Goal: Transaction & Acquisition: Purchase product/service

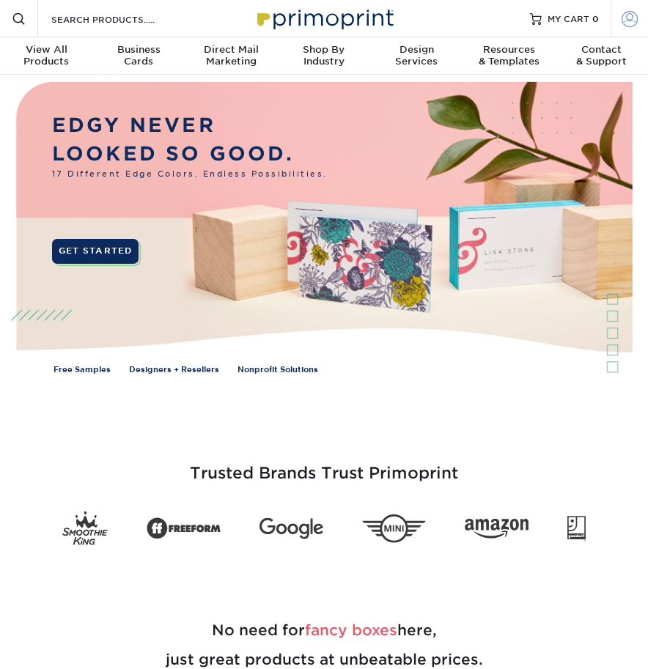
click at [629, 21] on span at bounding box center [629, 18] width 16 height 16
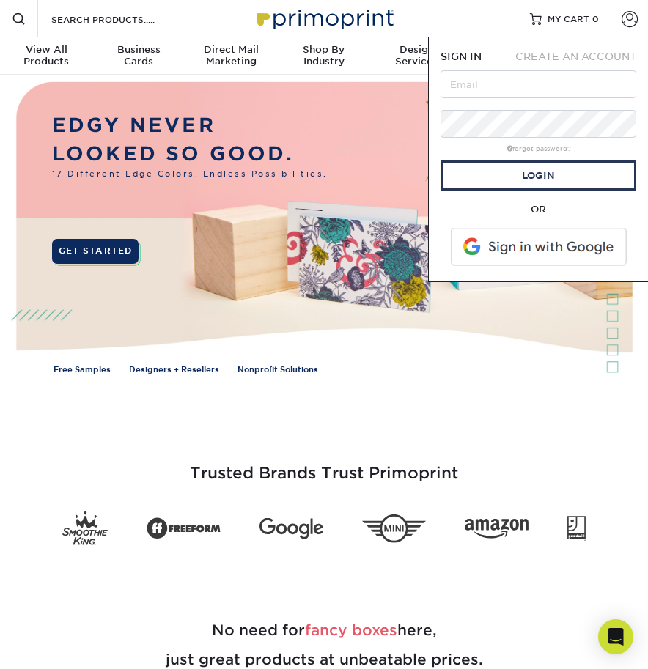
click at [542, 246] on span at bounding box center [539, 247] width 187 height 38
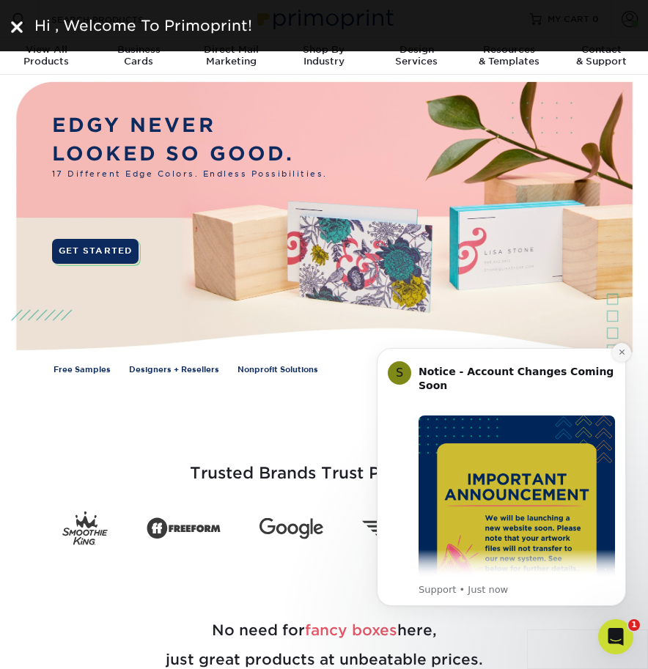
click at [618, 350] on icon "Dismiss notification" at bounding box center [622, 352] width 8 height 8
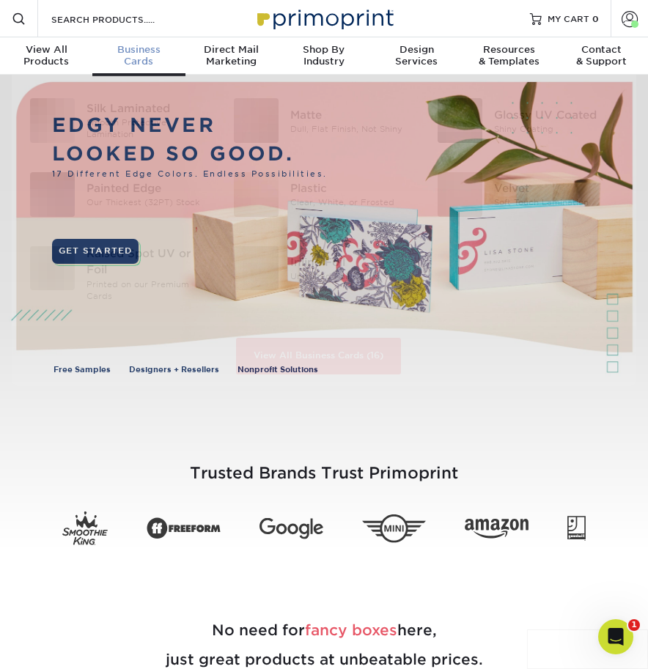
click at [150, 45] on span "Business" at bounding box center [138, 50] width 92 height 12
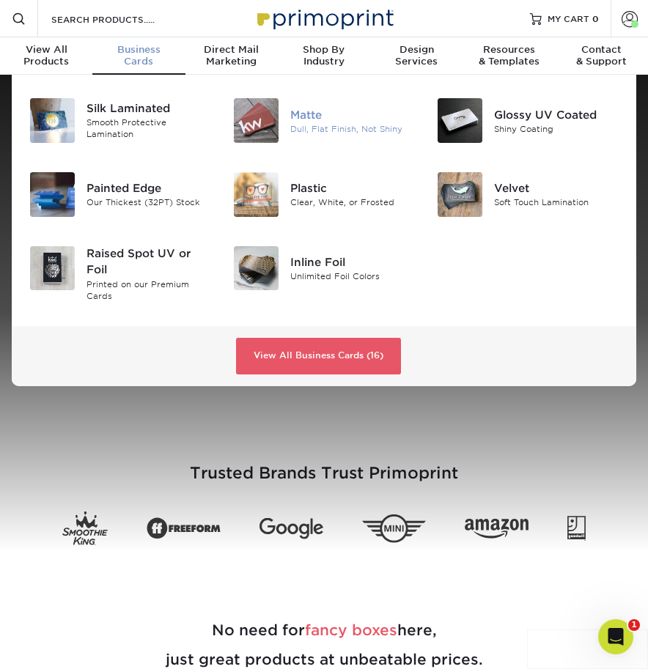
click at [310, 127] on div "Dull, Flat Finish, Not Shiny" at bounding box center [352, 128] width 125 height 12
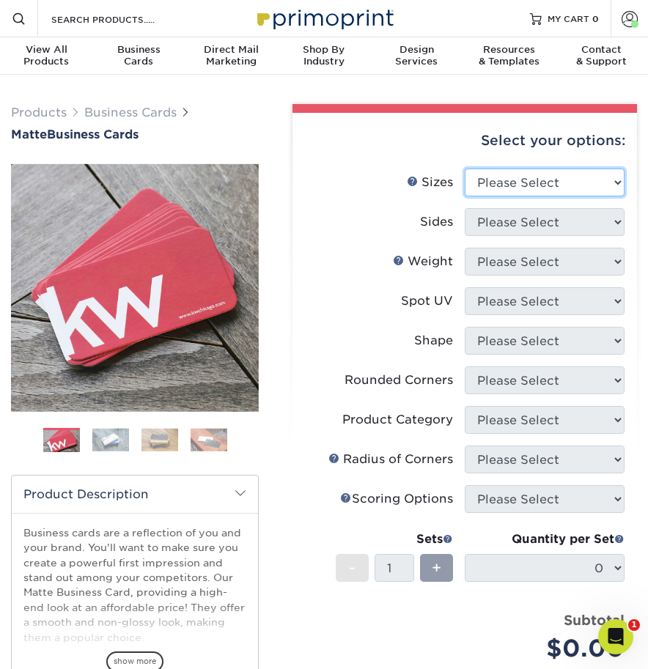
click at [546, 178] on select "Please Select 1.5" x 3.5" - Mini 1.75" x 3.5" - Mini 2" x 2" - Square 2" x 3" -…" at bounding box center [545, 183] width 160 height 28
select select "2.00x3.50"
click at [465, 169] on select "Please Select 1.5" x 3.5" - Mini 1.75" x 3.5" - Mini 2" x 2" - Square 2" x 3" -…" at bounding box center [545, 183] width 160 height 28
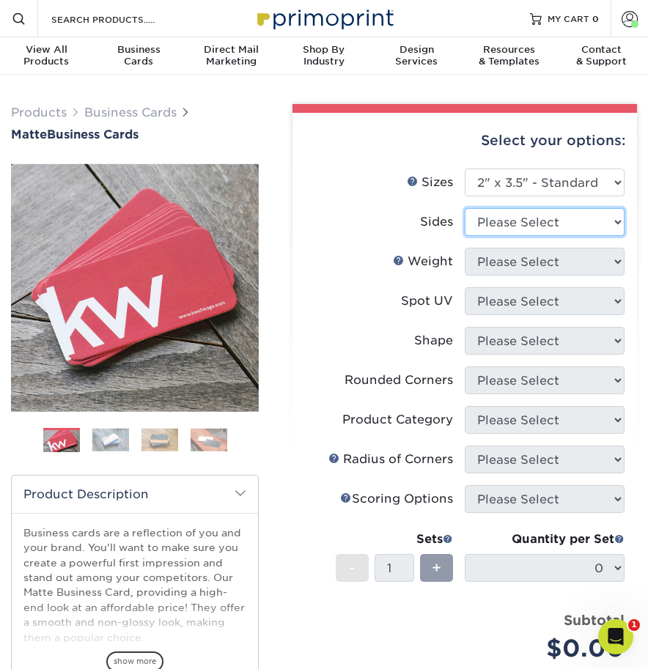
click at [579, 221] on select "Please Select Print Both Sides Print Front Only" at bounding box center [545, 222] width 160 height 28
select select "13abbda7-1d64-4f25-8bb2-c179b224825d"
click at [465, 208] on select "Please Select Print Both Sides Print Front Only" at bounding box center [545, 222] width 160 height 28
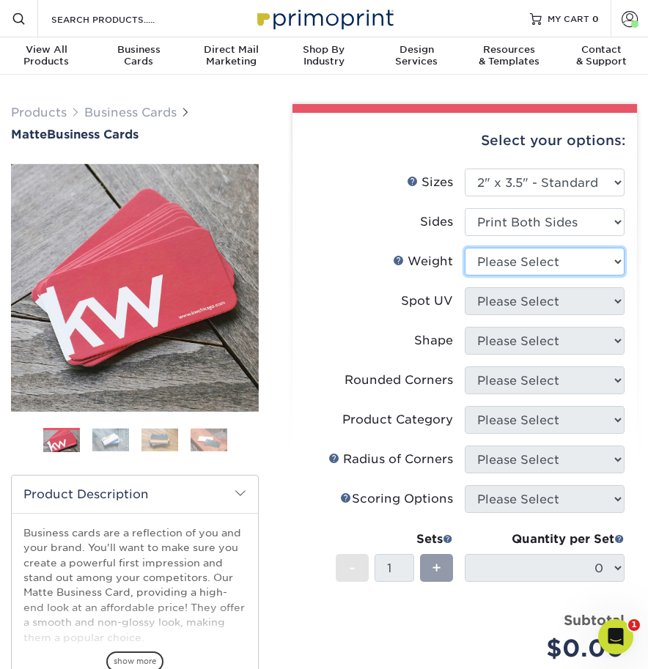
click at [541, 264] on select "Please Select 16PT 14PT" at bounding box center [545, 262] width 160 height 28
select select "16PT"
click at [465, 248] on select "Please Select 16PT 14PT" at bounding box center [545, 262] width 160 height 28
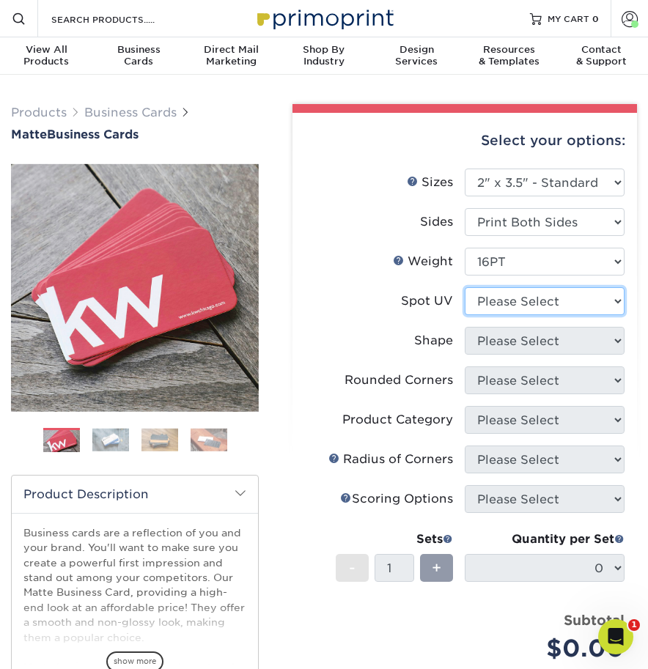
click at [508, 297] on select "Please Select No Spot UV Front and Back (Both Sides) Front Only Back Only" at bounding box center [545, 301] width 160 height 28
select select "3"
click at [465, 287] on select "Please Select No Spot UV Front and Back (Both Sides) Front Only Back Only" at bounding box center [545, 301] width 160 height 28
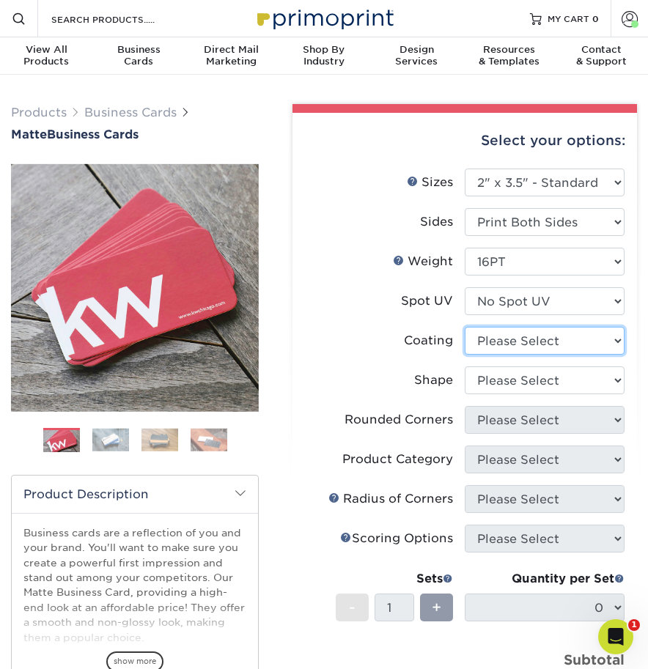
click at [499, 342] on select at bounding box center [545, 341] width 160 height 28
select select "121bb7b5-3b4d-429f-bd8d-bbf80e953313"
click at [465, 327] on select at bounding box center [545, 341] width 160 height 28
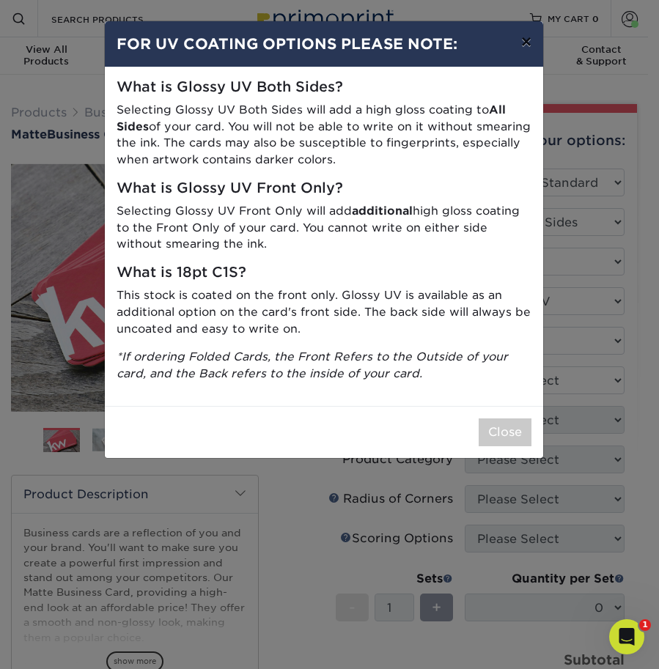
click at [524, 40] on button "×" at bounding box center [526, 41] width 34 height 41
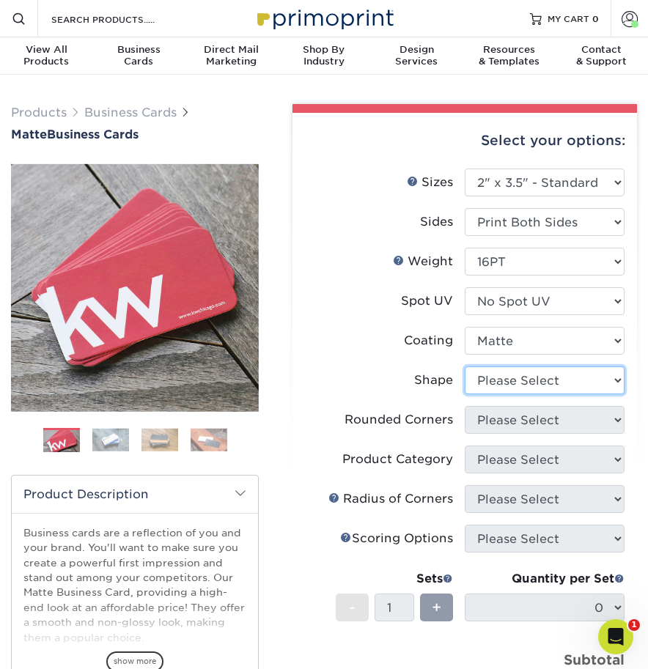
click at [524, 379] on select "Please Select Standard Oval" at bounding box center [545, 380] width 160 height 28
select select "standard"
click at [465, 366] on select "Please Select Standard Oval" at bounding box center [545, 380] width 160 height 28
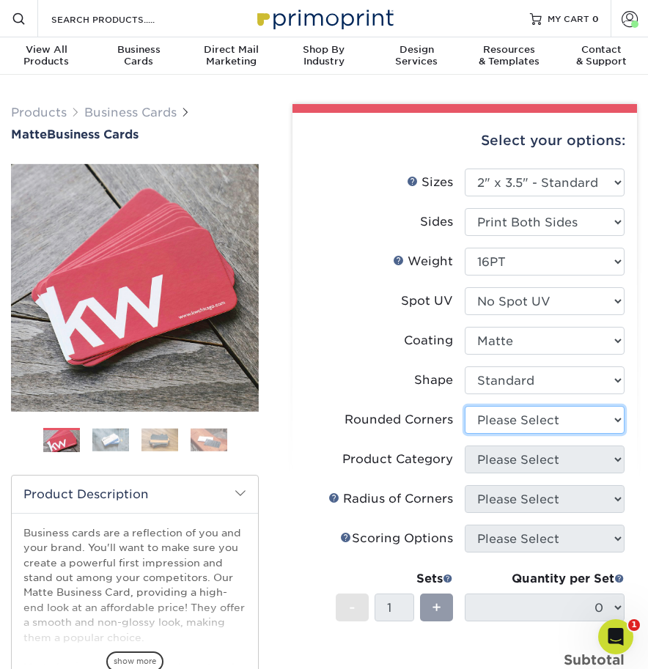
click at [519, 421] on select "Please Select Yes - Round 2 Corners Yes - Round 4 Corners No" at bounding box center [545, 420] width 160 height 28
select select "7672df9e-0e0a-464d-8e1f-920c575e4da3"
click at [465, 406] on select "Please Select Yes - Round 2 Corners Yes - Round 4 Corners No" at bounding box center [545, 420] width 160 height 28
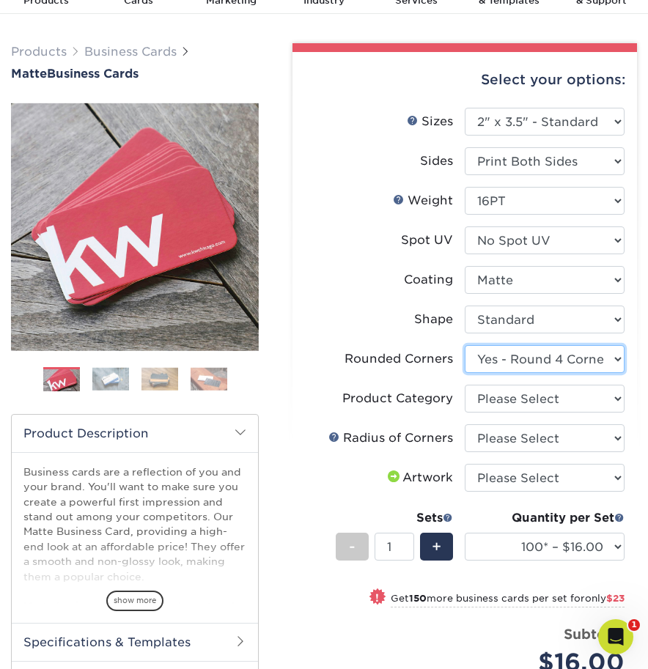
scroll to position [67, 0]
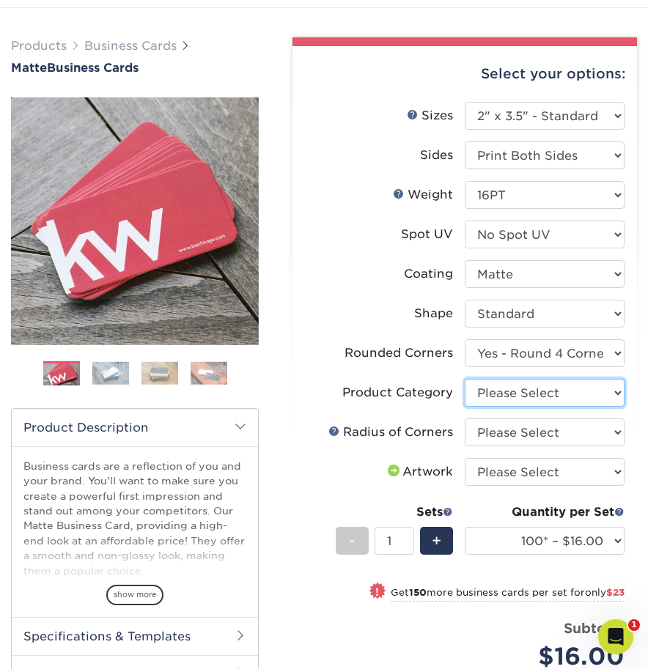
click at [558, 388] on select "Please Select Business Cards" at bounding box center [545, 393] width 160 height 28
select select "3b5148f1-0588-4f88-a218-97bcfdce65c1"
click at [465, 379] on select "Please Select Business Cards" at bounding box center [545, 393] width 160 height 28
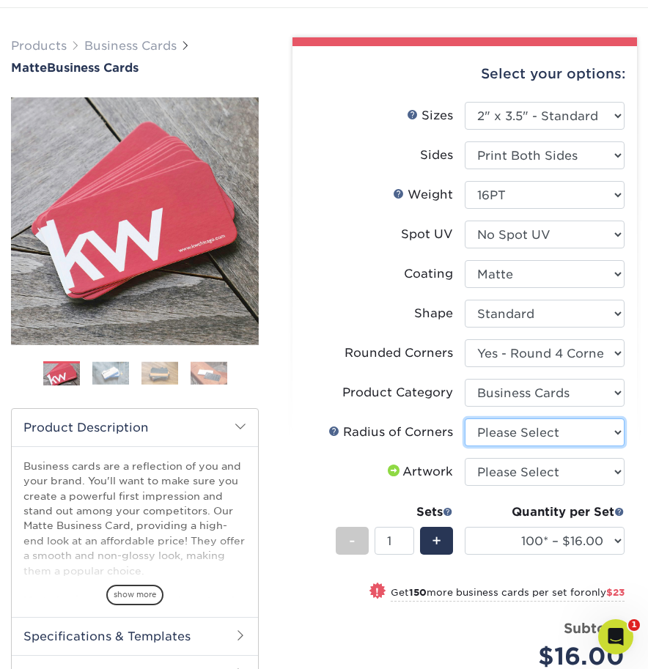
click at [538, 431] on select "Please Select Rounded 1/8" Rounded 1/4"" at bounding box center [545, 432] width 160 height 28
select select "589680c7-ee9a-431b-9d12-d7aeb1386a97"
click at [465, 418] on select "Please Select Rounded 1/8" Rounded 1/4"" at bounding box center [545, 432] width 160 height 28
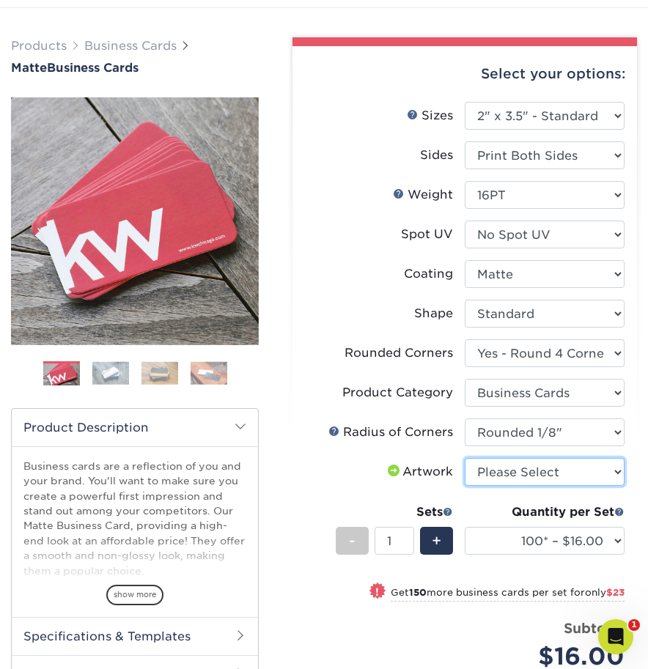
click at [540, 465] on select "Please Select I will upload files I need a design - $100" at bounding box center [545, 472] width 160 height 28
select select "upload"
click at [465, 458] on select "Please Select I will upload files I need a design - $100" at bounding box center [545, 472] width 160 height 28
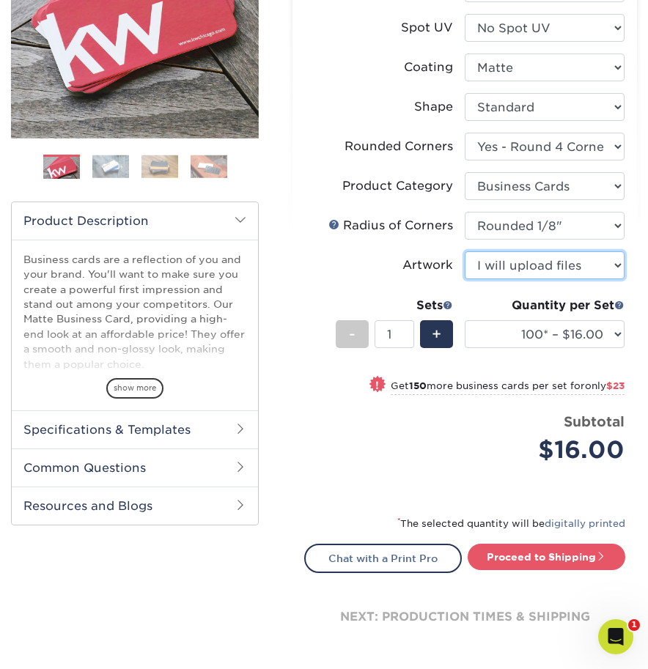
scroll to position [273, 0]
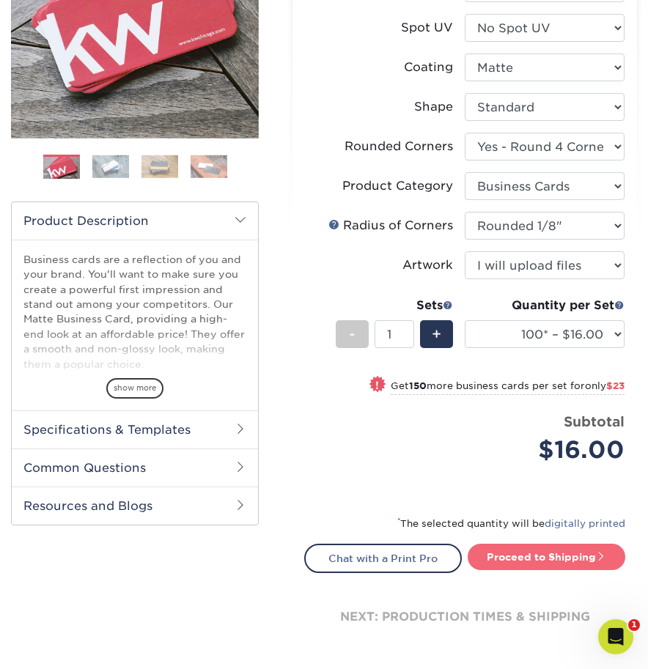
click at [517, 557] on link "Proceed to Shipping" at bounding box center [546, 557] width 158 height 26
type input "Set 1"
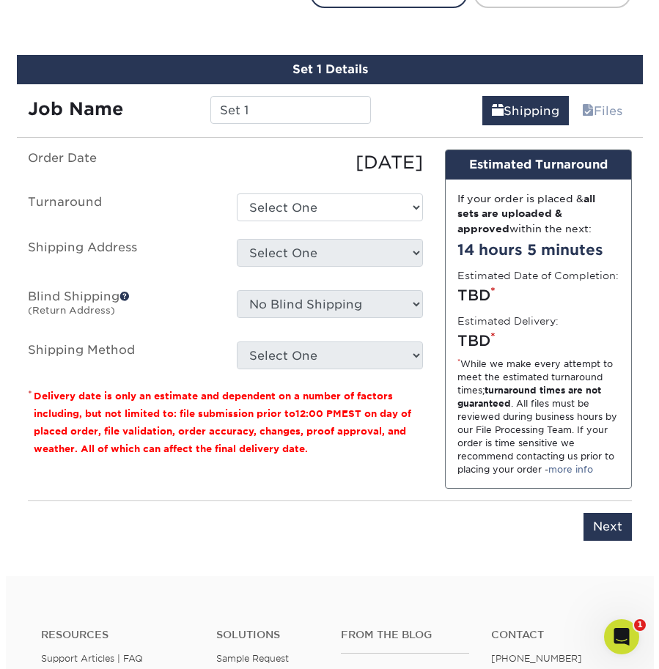
scroll to position [856, 0]
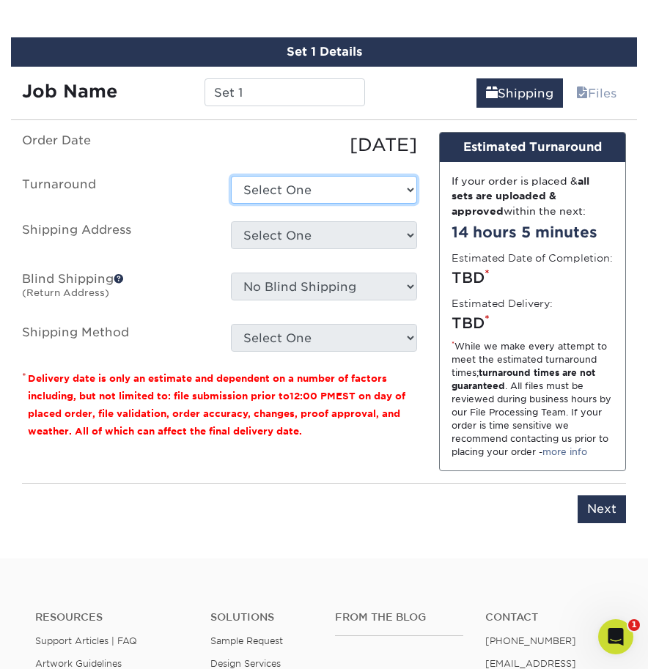
click at [278, 193] on select "Select One 2-4 Business Days 2 Day Next Business Day" at bounding box center [324, 190] width 187 height 28
select select "1a14f52c-e88e-4b57-988e-4a9ef63b1916"
click at [231, 176] on select "Select One 2-4 Business Days 2 Day Next Business Day" at bounding box center [324, 190] width 187 height 28
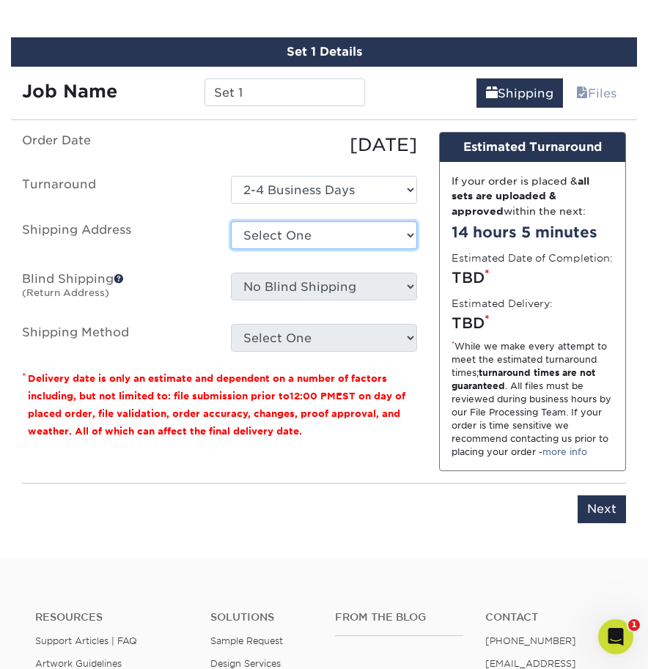
click at [292, 230] on select "Select One + Add New Address" at bounding box center [324, 235] width 187 height 28
select select "newaddress"
click at [231, 221] on select "Select One + Add New Address" at bounding box center [324, 235] width 187 height 28
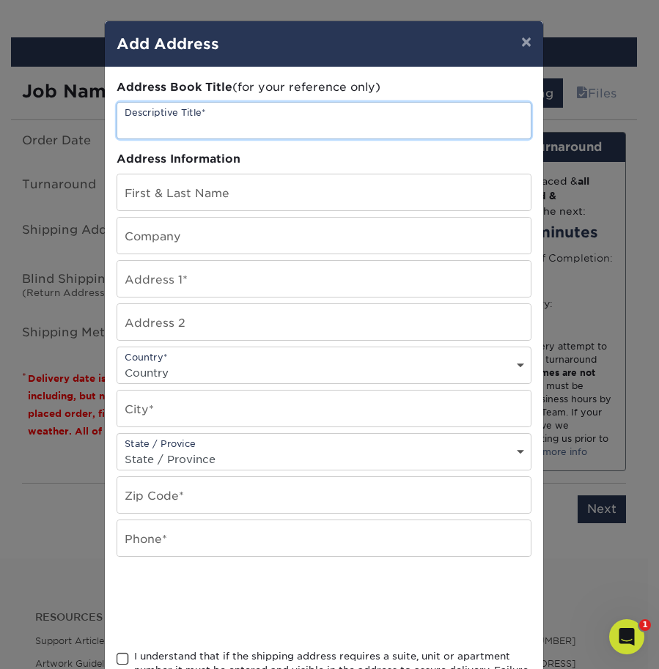
click at [183, 122] on input "text" at bounding box center [323, 121] width 413 height 36
type input "ES Design"
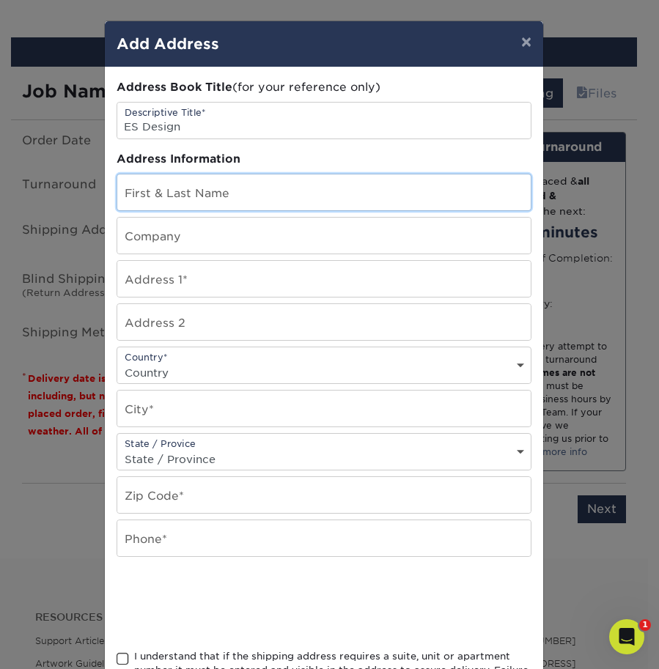
click at [253, 192] on input "text" at bounding box center [323, 192] width 413 height 36
drag, startPoint x: 155, startPoint y: 197, endPoint x: 108, endPoint y: 190, distance: 47.5
click at [108, 190] on div "Address Book Title (for your reference only) Descriptive Title* ES Design Addre…" at bounding box center [324, 395] width 438 height 656
type input "Ethan Smith"
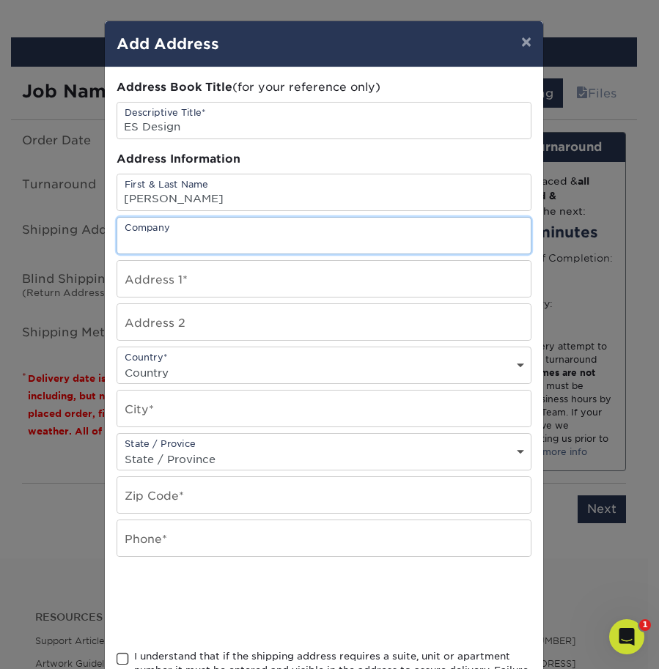
click at [149, 232] on input "text" at bounding box center [323, 236] width 413 height 36
type input "ES Design"
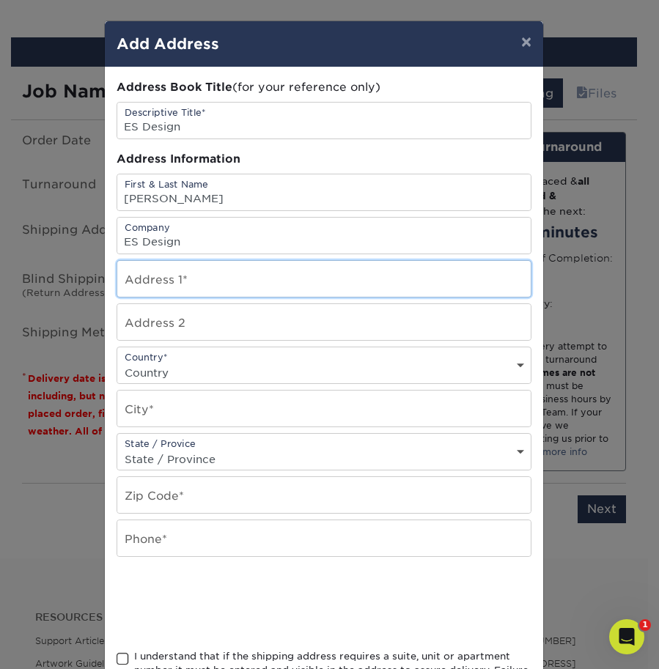
click at [196, 280] on input "text" at bounding box center [323, 279] width 413 height 36
type input "255 Rountree Drive"
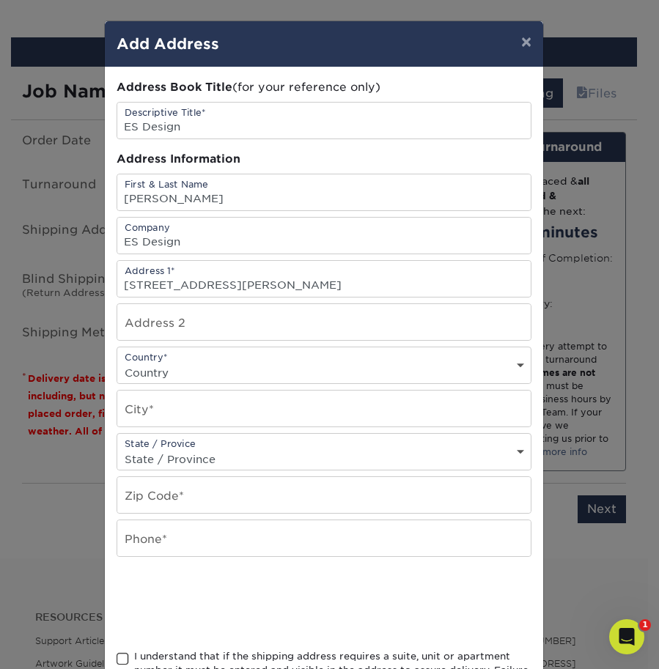
click at [207, 360] on div "Country* Country United States Canada ----------------------------- Afghanistan…" at bounding box center [324, 365] width 415 height 37
click at [199, 376] on select "Country United States Canada ----------------------------- Afghanistan Albania …" at bounding box center [323, 372] width 413 height 21
select select "US"
click at [117, 362] on select "Country United States Canada ----------------------------- Afghanistan Albania …" at bounding box center [323, 372] width 413 height 21
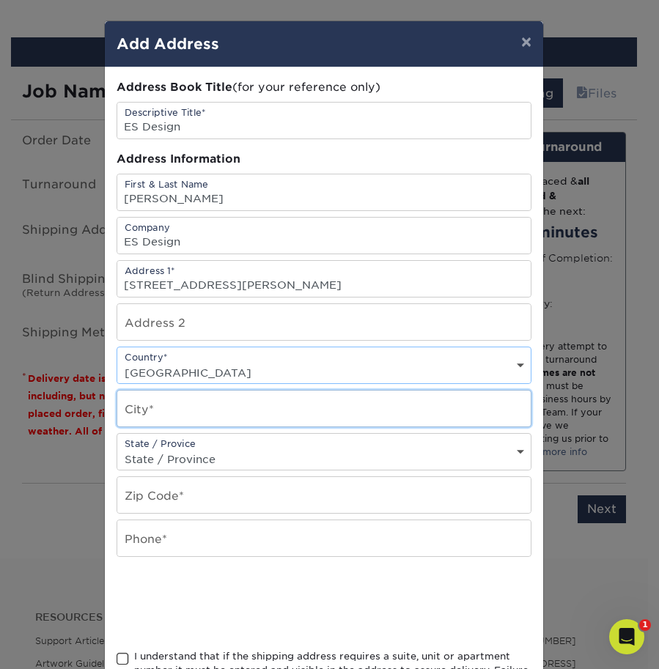
click at [185, 410] on input "text" at bounding box center [323, 409] width 413 height 36
type input "Cedar City"
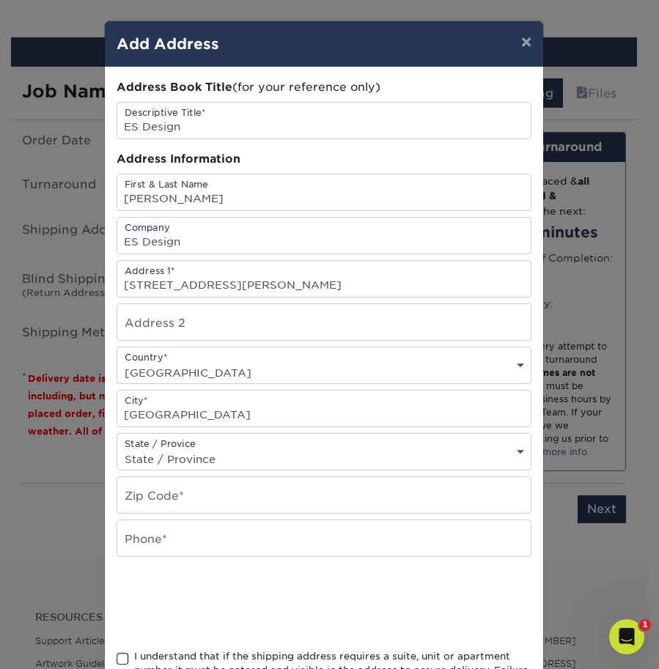
click at [201, 448] on div "State / Provice State / Province Alabama Alaska Arizona Arkansas California Col…" at bounding box center [324, 451] width 415 height 37
click at [199, 459] on select "State / Province Alabama Alaska Arizona Arkansas California Colorado Connecticu…" at bounding box center [323, 458] width 413 height 21
select select "UT"
click at [117, 448] on select "State / Province Alabama Alaska Arizona Arkansas California Colorado Connecticu…" at bounding box center [323, 458] width 413 height 21
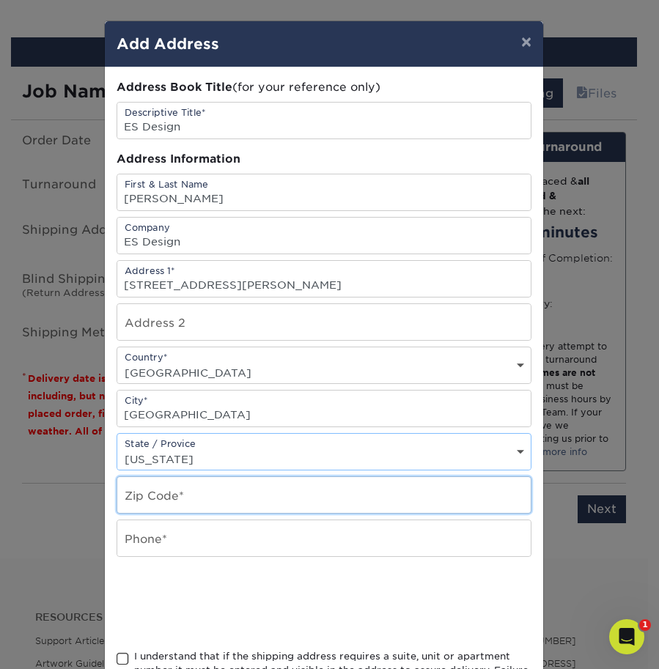
click at [201, 489] on input "text" at bounding box center [323, 495] width 413 height 36
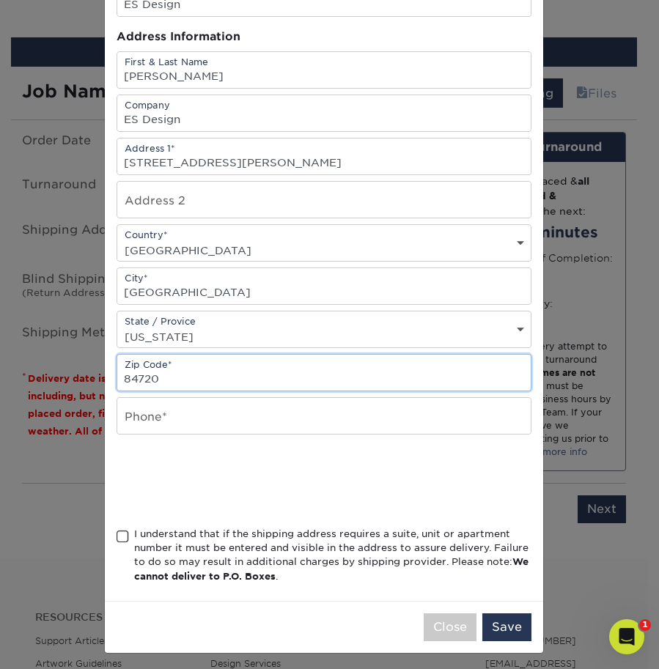
scroll to position [127, 0]
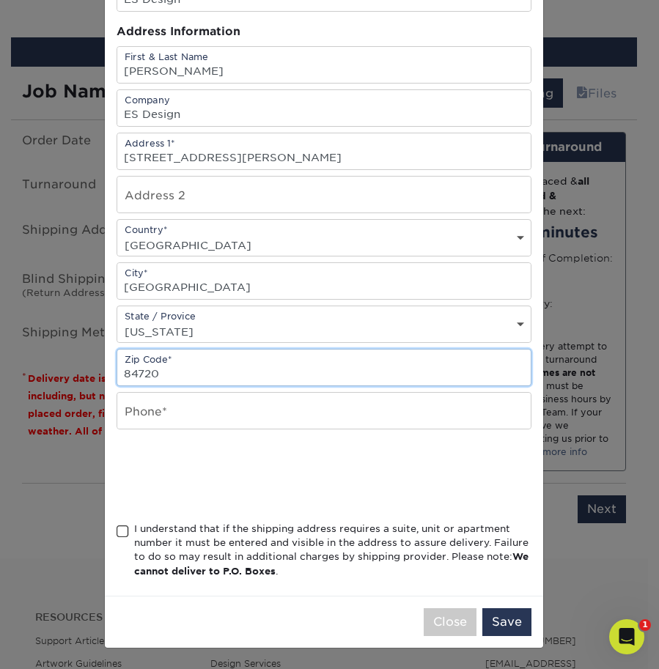
type input "84720"
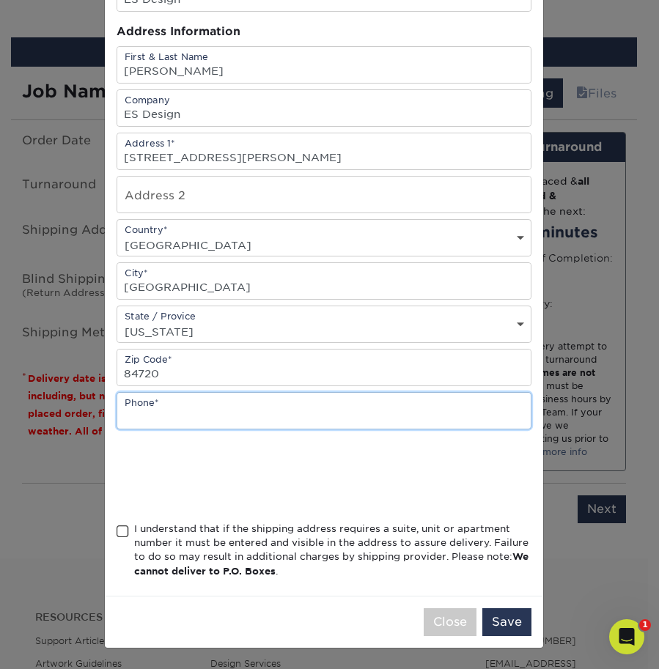
click at [182, 413] on input "text" at bounding box center [323, 411] width 413 height 36
type input "8018794140"
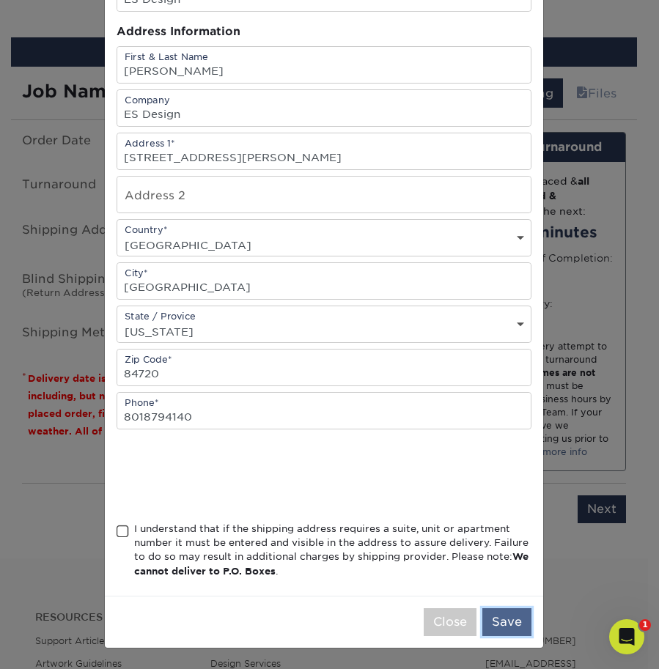
click at [499, 621] on button "Save" at bounding box center [506, 622] width 49 height 28
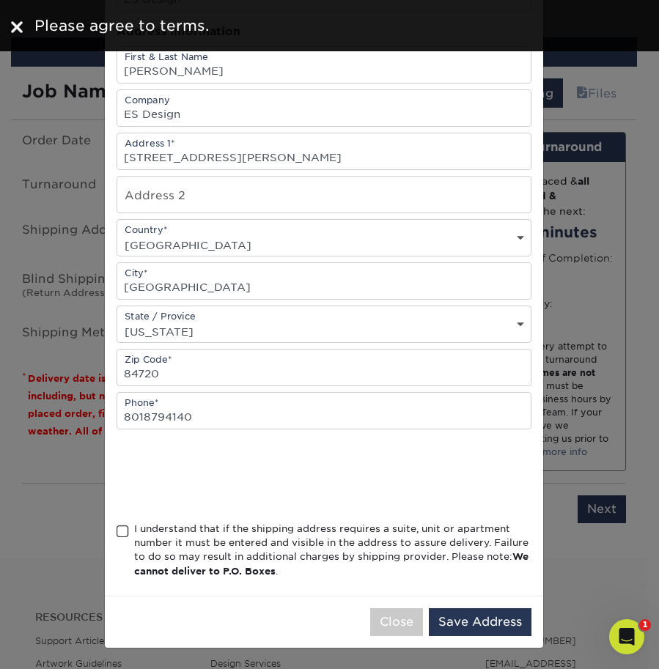
click at [121, 532] on span at bounding box center [123, 532] width 12 height 14
click at [0, 0] on input "I understand that if the shipping address requires a suite, unit or apartment n…" at bounding box center [0, 0] width 0 height 0
click at [482, 621] on button "Save Address" at bounding box center [480, 622] width 103 height 28
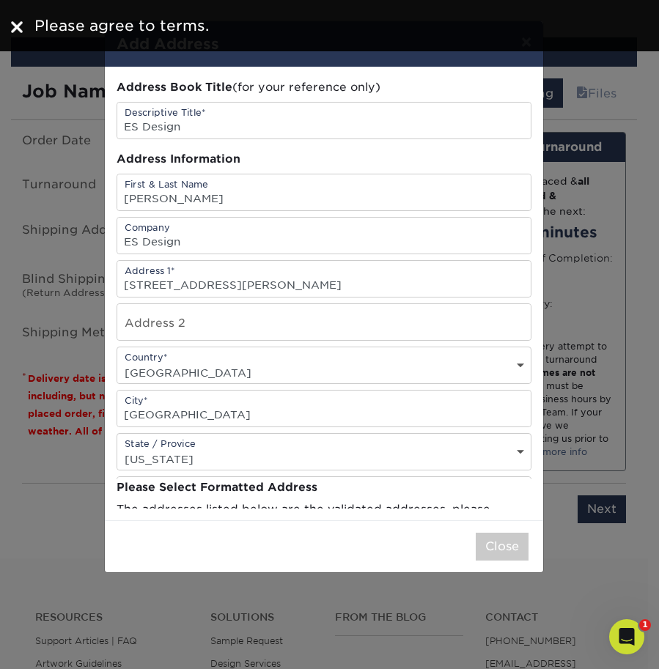
scroll to position [0, 0]
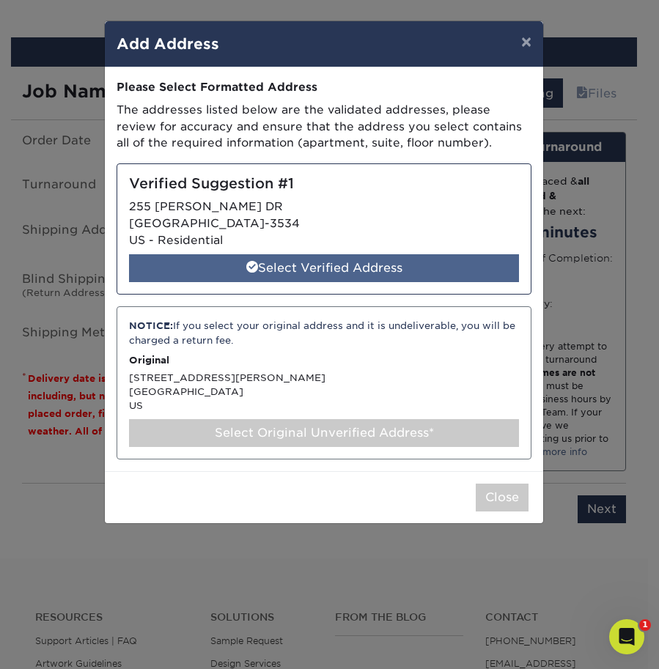
click at [339, 268] on div "Select Verified Address" at bounding box center [324, 268] width 390 height 28
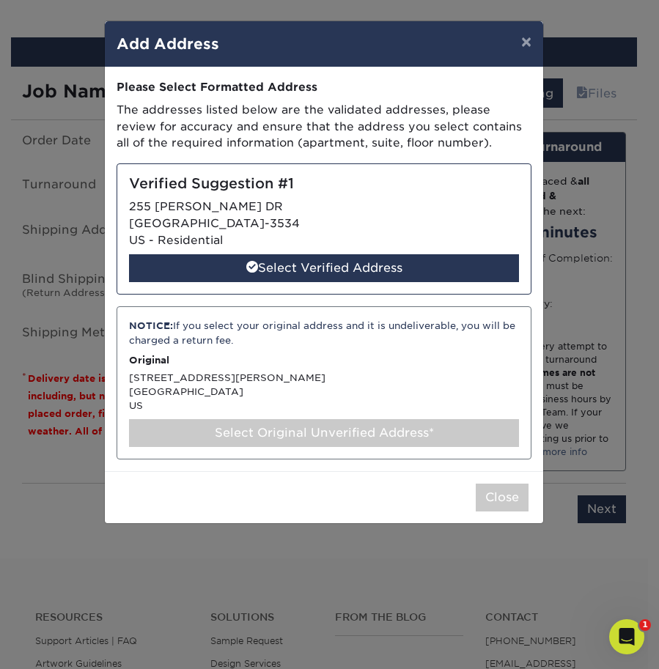
select select "285094"
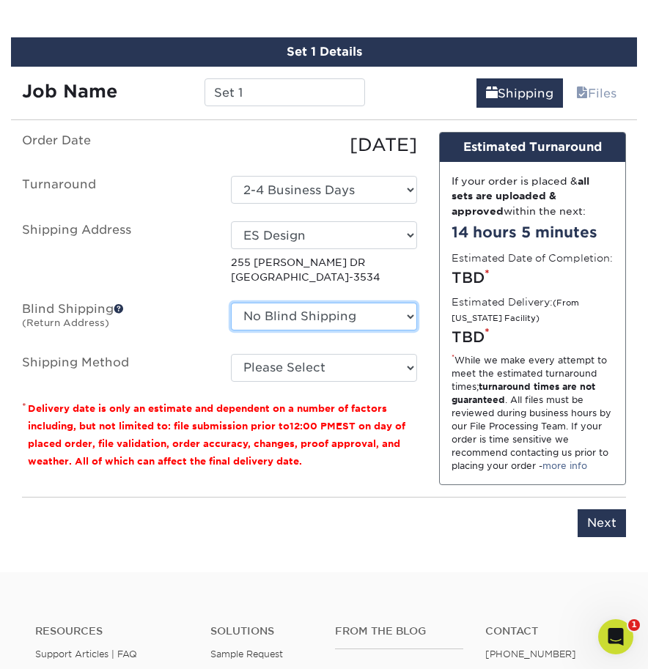
click at [396, 317] on select "No Blind Shipping + Add New Address" at bounding box center [324, 317] width 187 height 28
select select "newaddress"
click at [231, 303] on select "No Blind Shipping + Add New Address" at bounding box center [324, 317] width 187 height 28
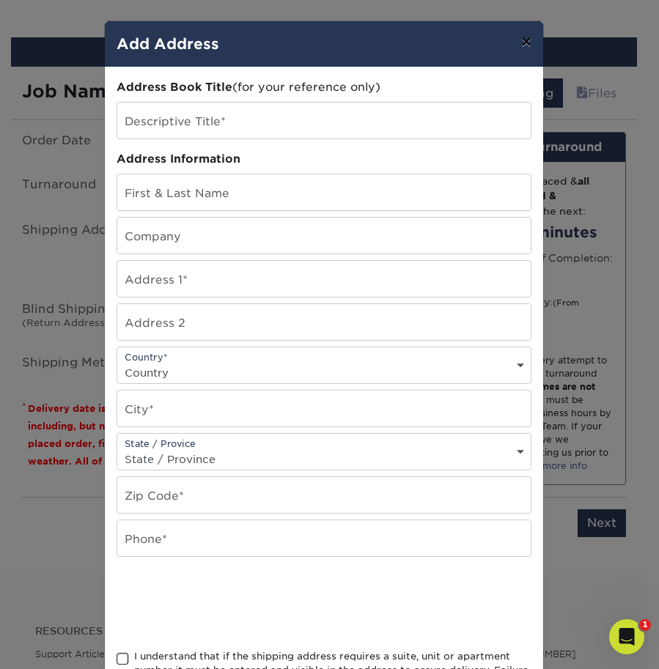
click at [513, 41] on button "×" at bounding box center [526, 41] width 34 height 41
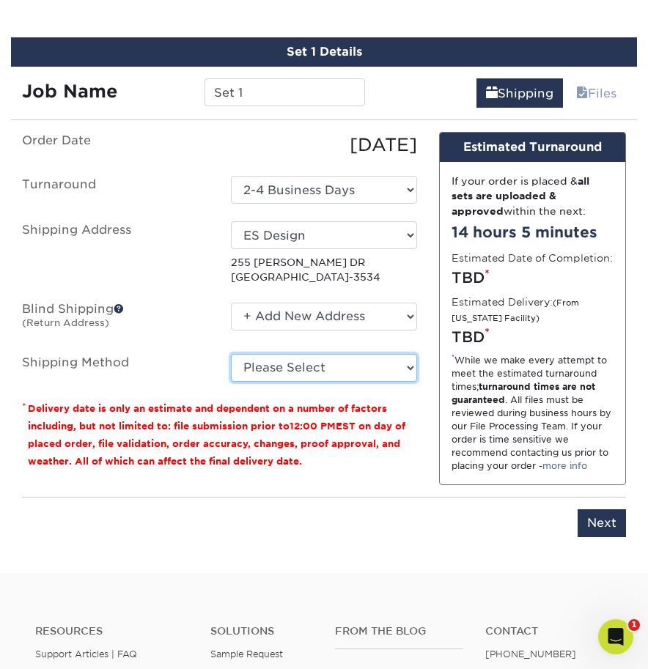
click at [323, 365] on select "Please Select Ground Shipping (+$7.84) 3 Day Shipping Service (+$24.96) 2 Day A…" at bounding box center [324, 368] width 187 height 28
select select "03"
click at [231, 354] on select "Please Select Ground Shipping (+$7.84) 3 Day Shipping Service (+$24.96) 2 Day A…" at bounding box center [324, 368] width 187 height 28
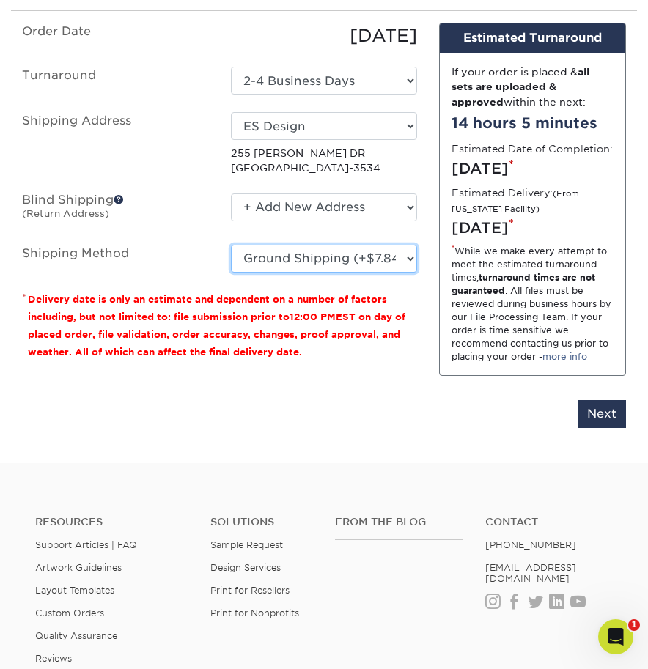
scroll to position [891, 0]
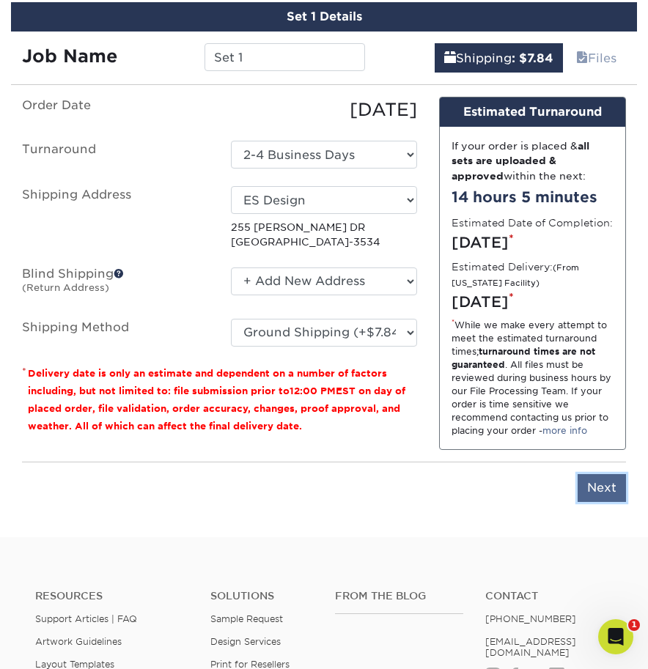
click at [596, 502] on input "Next" at bounding box center [601, 488] width 48 height 28
type input "Next"
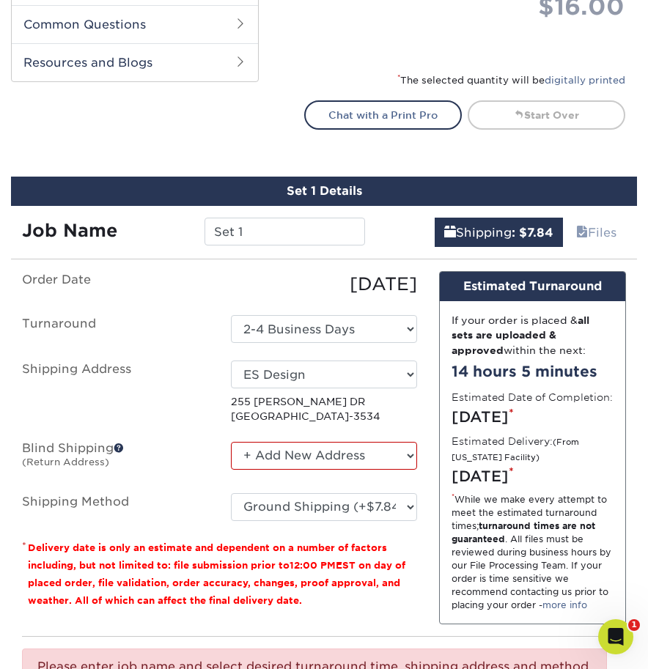
scroll to position [731, 0]
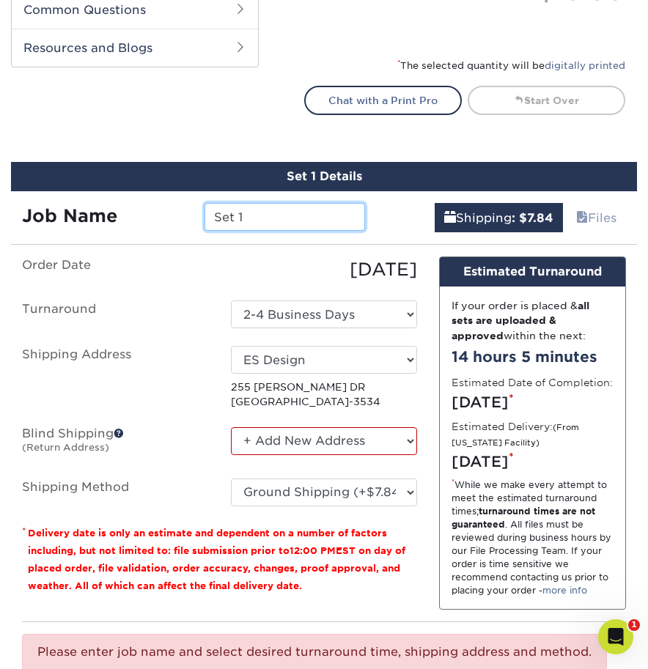
click at [243, 213] on input "Set 1" at bounding box center [284, 217] width 160 height 28
drag, startPoint x: 254, startPoint y: 218, endPoint x: 208, endPoint y: 217, distance: 45.4
click at [208, 217] on input "Set 1" at bounding box center [284, 217] width 160 height 28
type input "Ash & Juniper Business Cards"
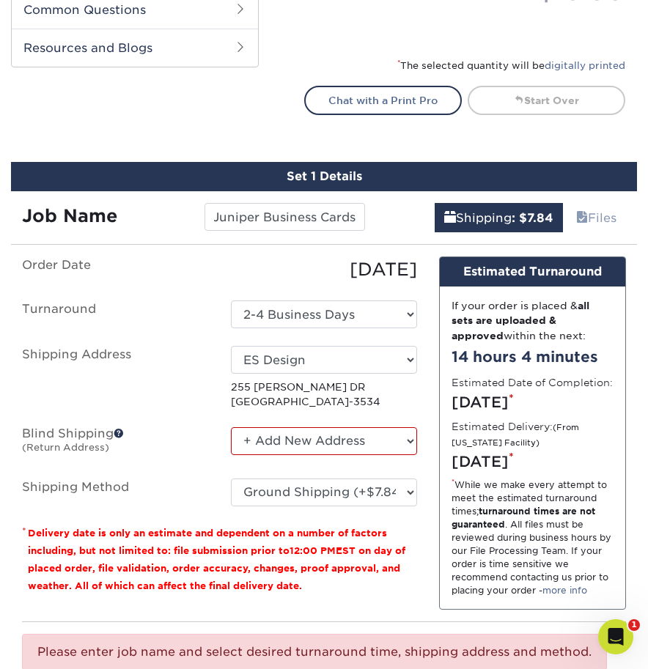
scroll to position [0, 0]
click at [387, 584] on p "* Delivery date is only an estimate and dependent on a number of factors includ…" at bounding box center [219, 559] width 395 height 70
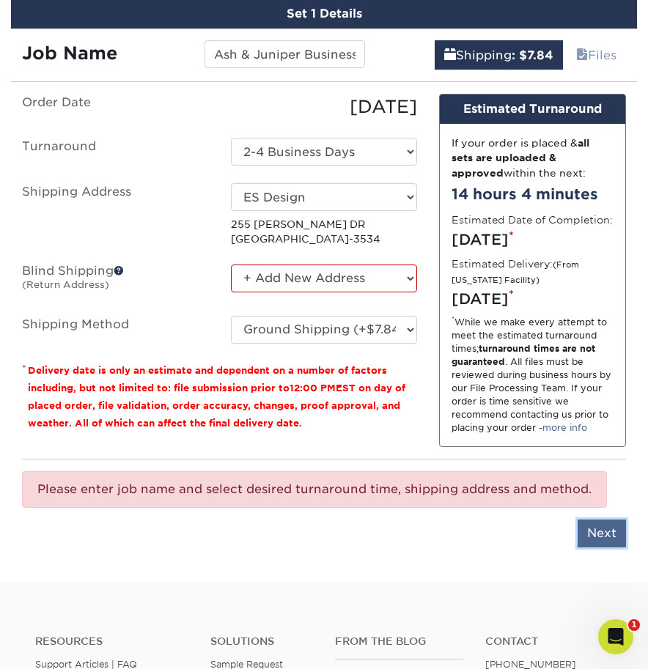
click at [602, 547] on input "Next" at bounding box center [601, 533] width 48 height 28
type input "Next"
click at [297, 277] on select "No Blind Shipping + Add New Address" at bounding box center [324, 279] width 187 height 28
click at [231, 265] on select "No Blind Shipping + Add New Address" at bounding box center [324, 279] width 187 height 28
click at [86, 281] on small "(Return Address)" at bounding box center [65, 284] width 87 height 11
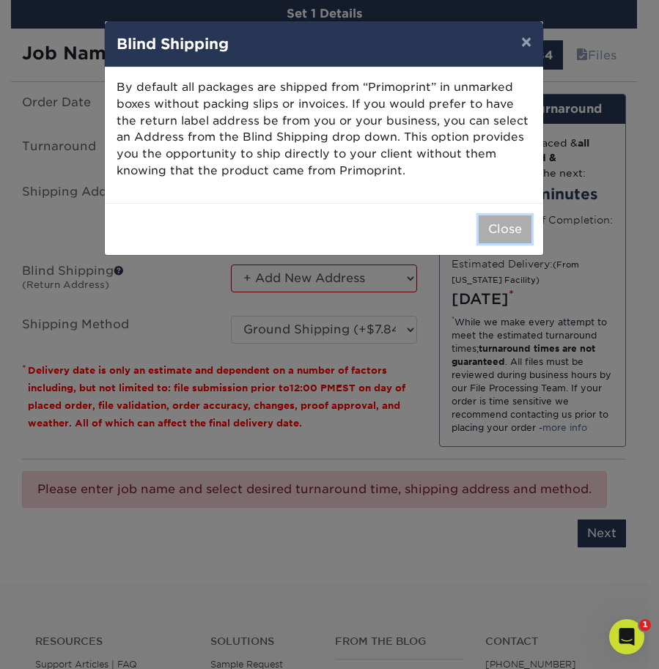
click at [501, 215] on button "Close" at bounding box center [504, 229] width 53 height 28
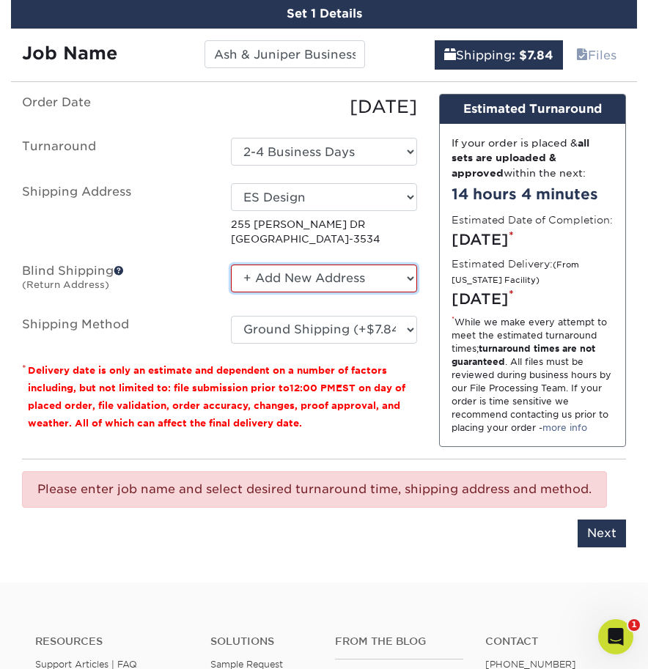
click at [404, 278] on select "No Blind Shipping + Add New Address" at bounding box center [324, 279] width 187 height 28
select select "-1"
click at [231, 265] on select "No Blind Shipping + Add New Address" at bounding box center [324, 279] width 187 height 28
click at [594, 547] on input "Next" at bounding box center [601, 533] width 48 height 28
